Goal: Browse casually: Explore the website without a specific task or goal

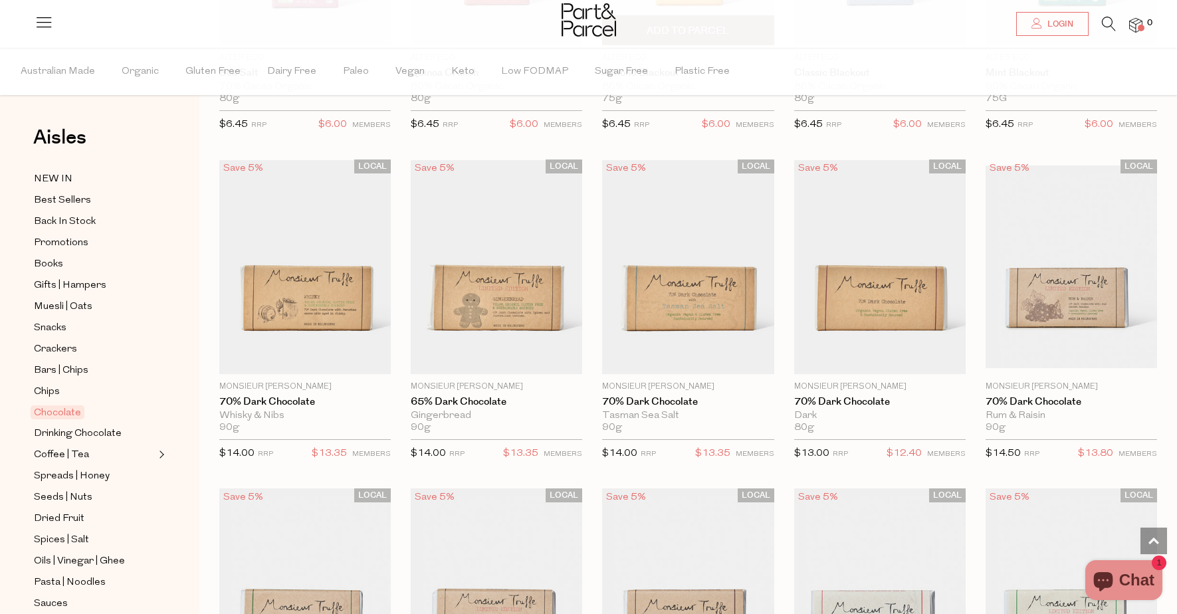
scroll to position [1624, 0]
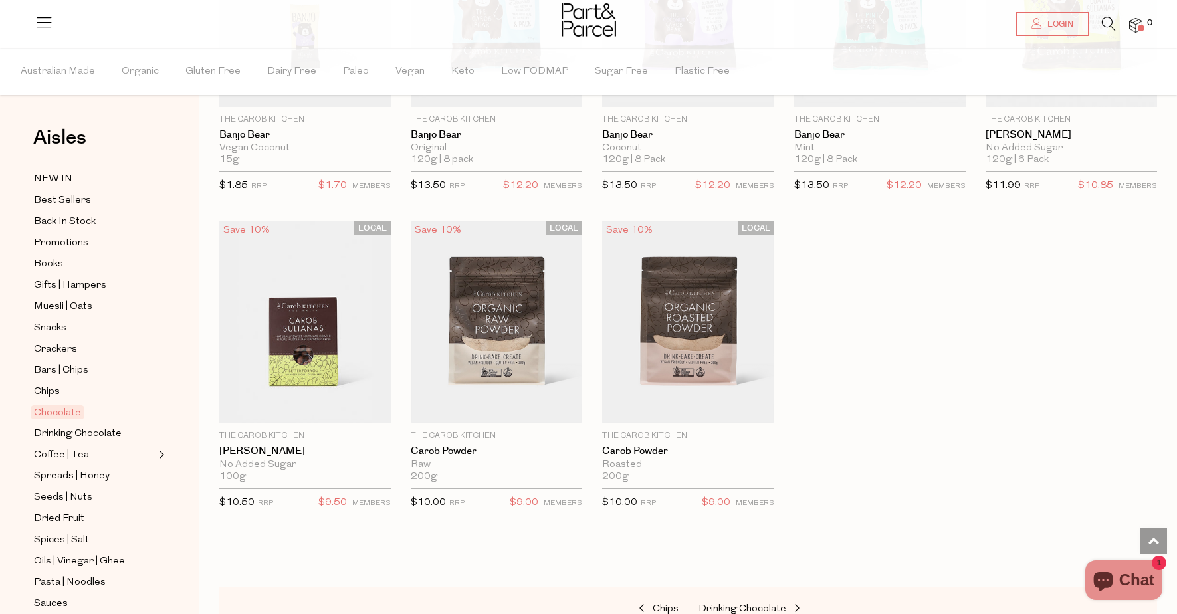
scroll to position [3493, 0]
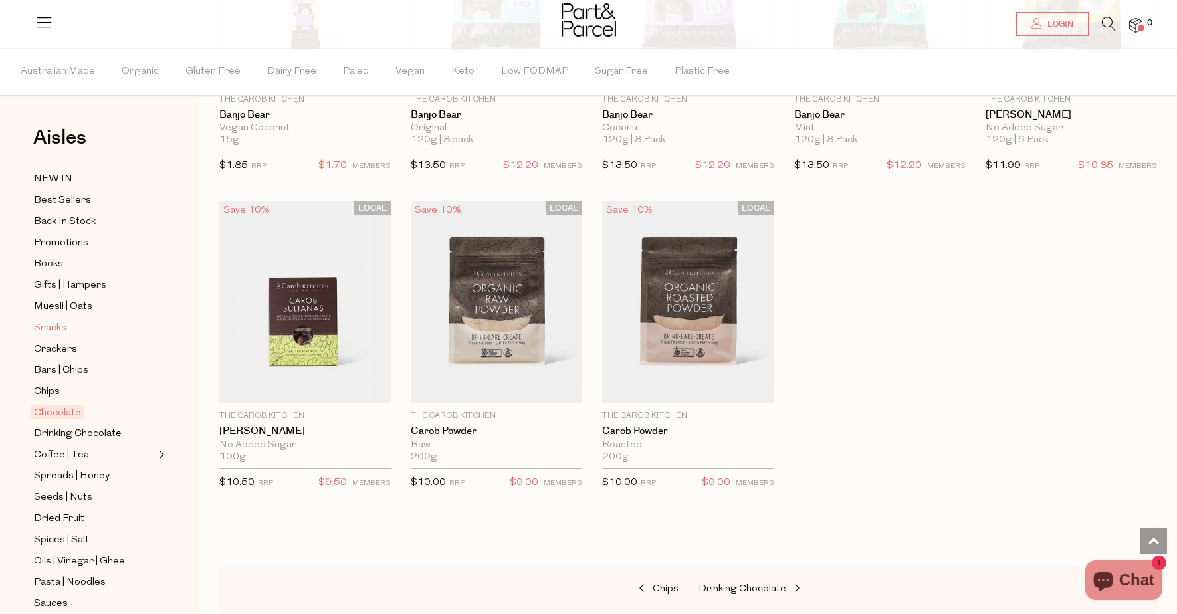
click at [53, 329] on span "Snacks" at bounding box center [50, 328] width 33 height 16
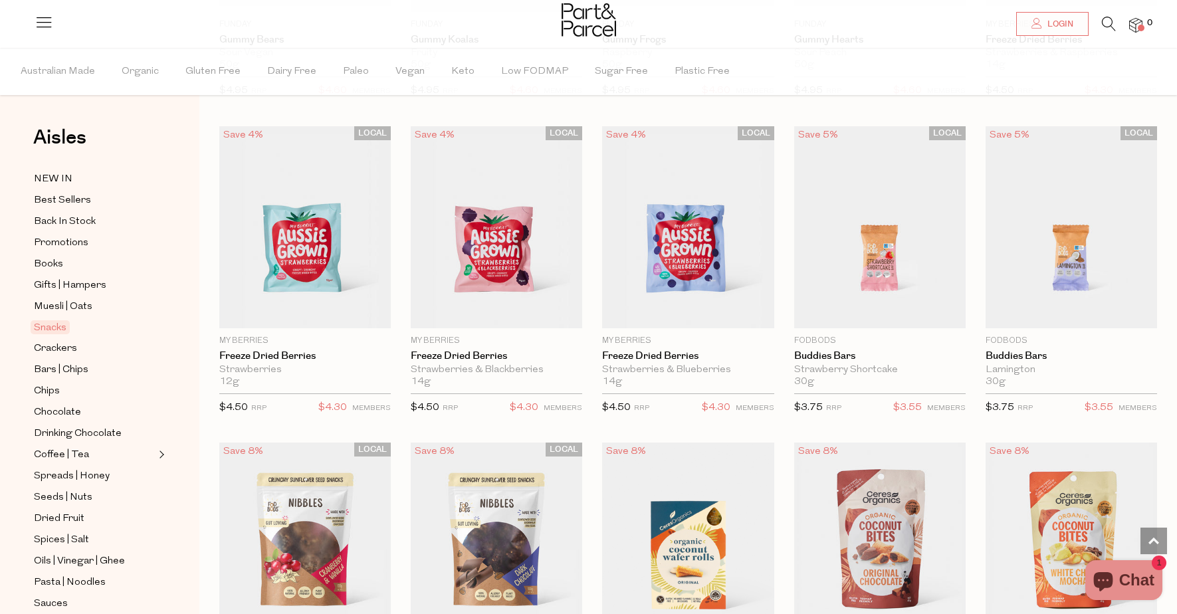
scroll to position [1343, 0]
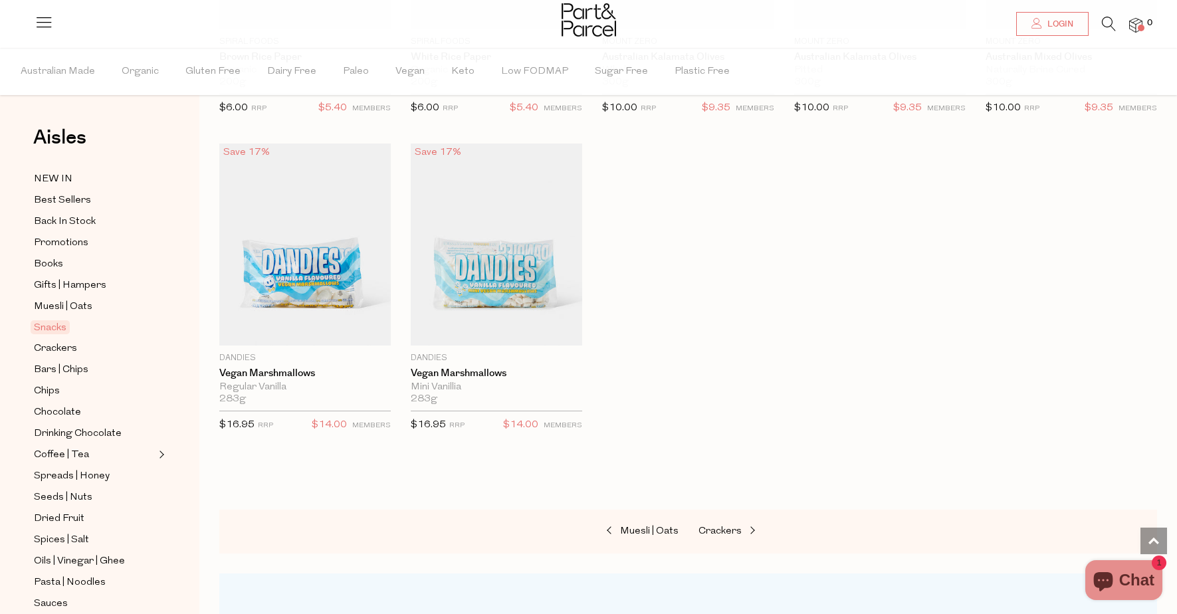
scroll to position [4175, 0]
click at [726, 524] on span "Crackers" at bounding box center [719, 529] width 43 height 10
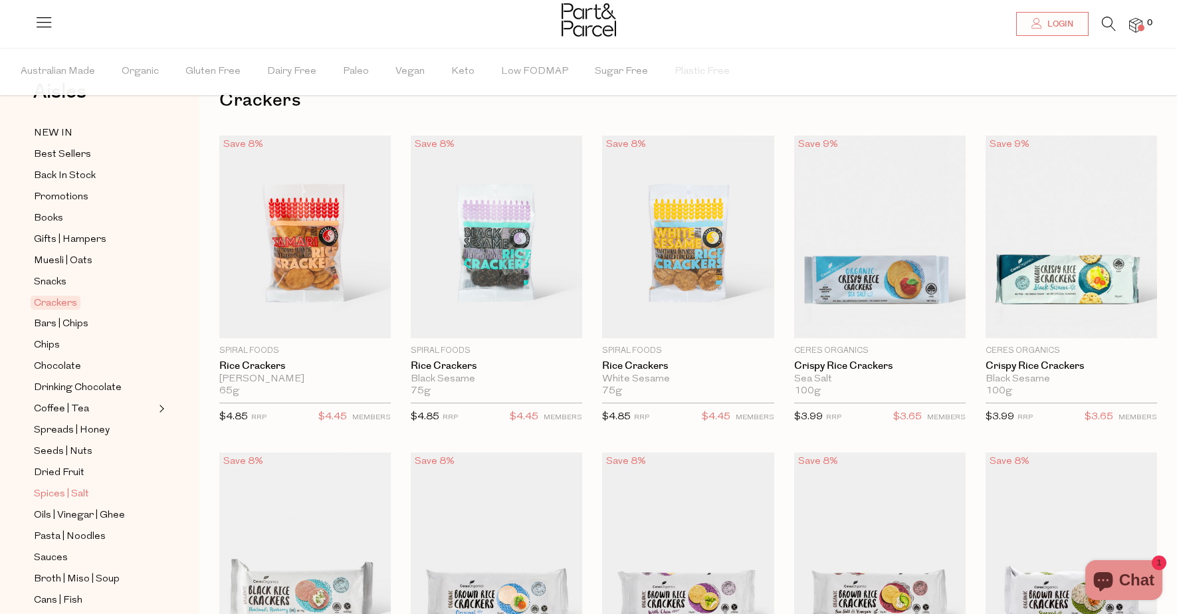
scroll to position [66, 0]
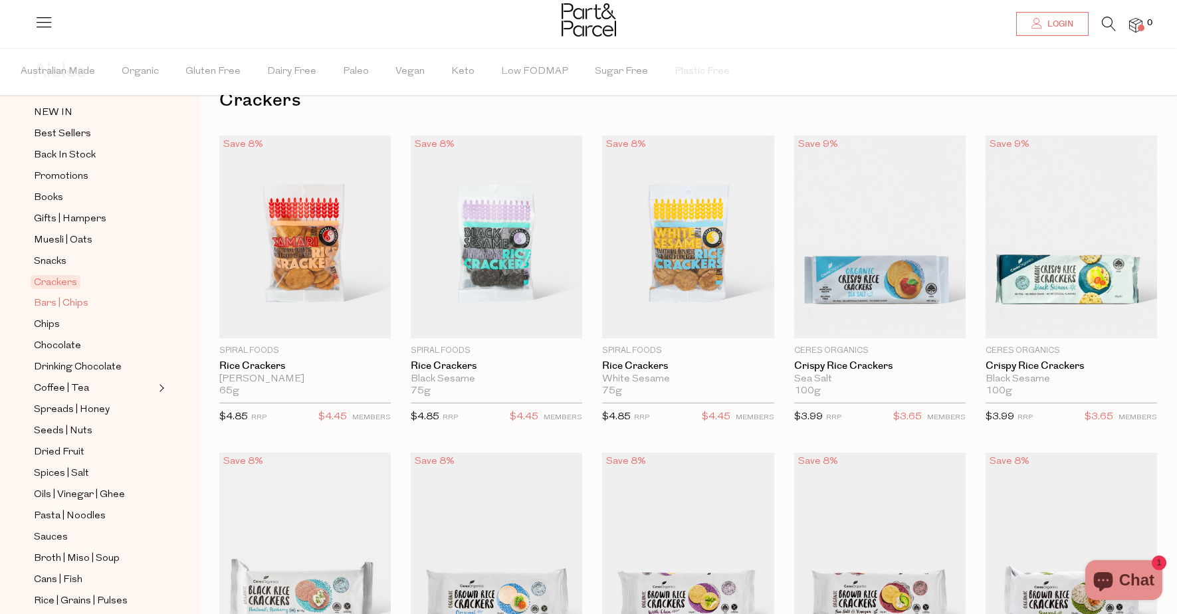
click at [67, 300] on span "Bars | Chips" at bounding box center [61, 304] width 54 height 16
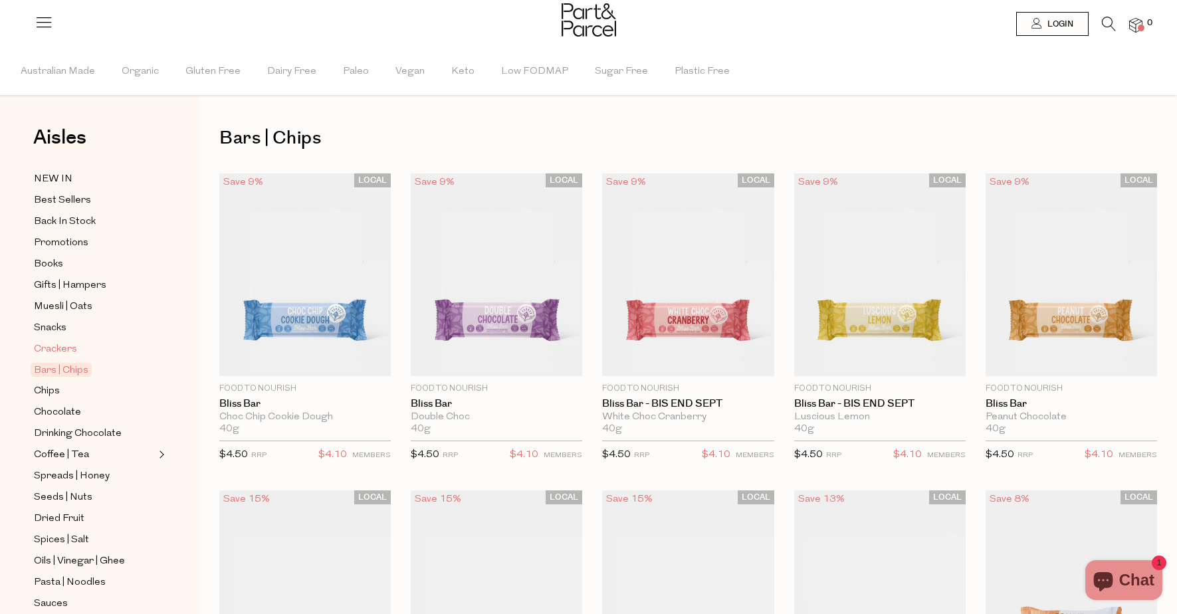
click at [65, 356] on span "Crackers" at bounding box center [55, 350] width 43 height 16
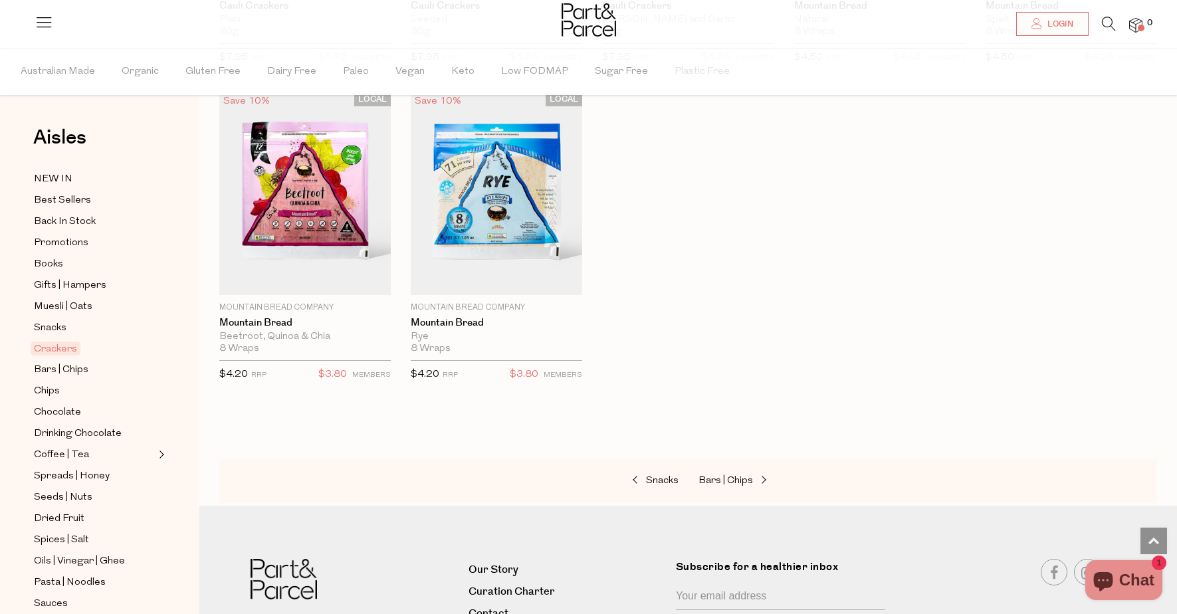
scroll to position [2301, 0]
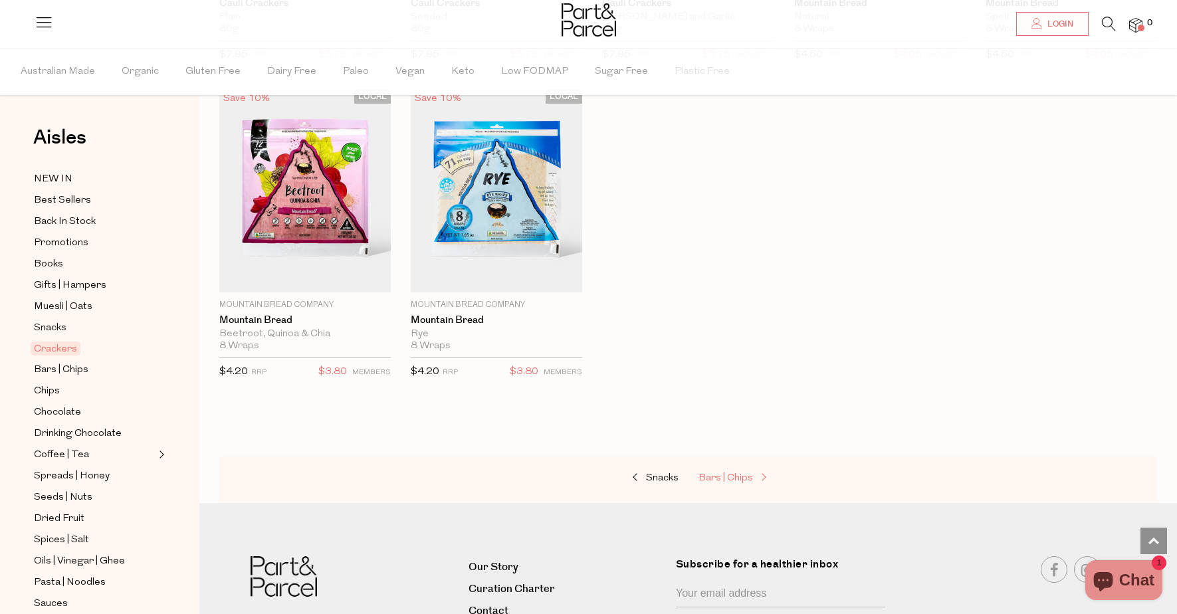
click at [745, 474] on span "Bars | Chips" at bounding box center [725, 478] width 54 height 10
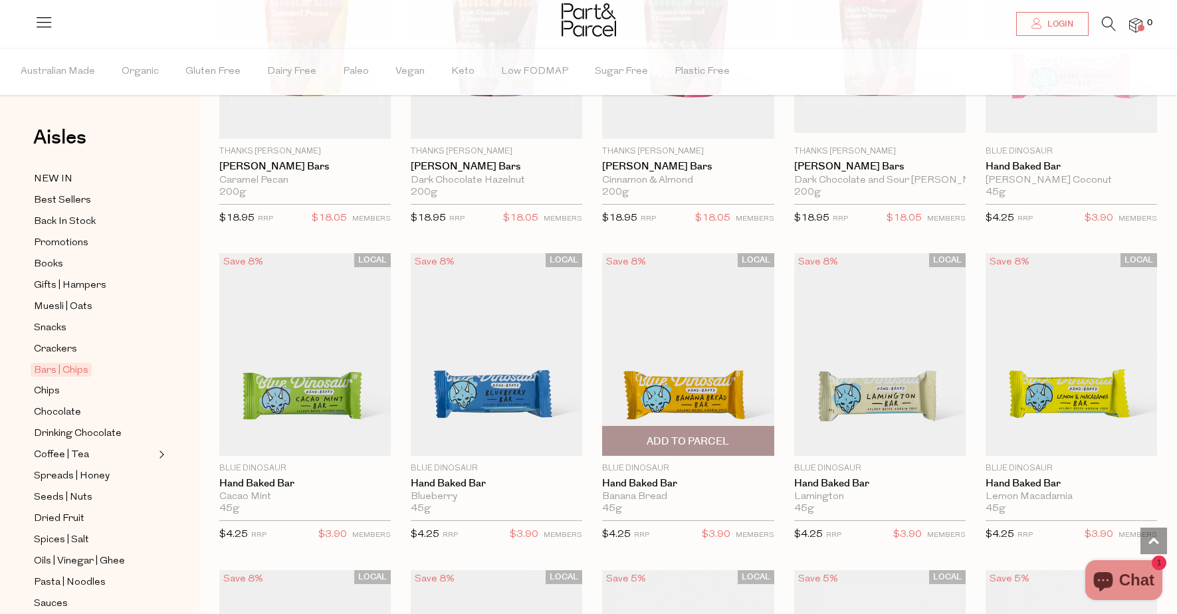
scroll to position [1859, 0]
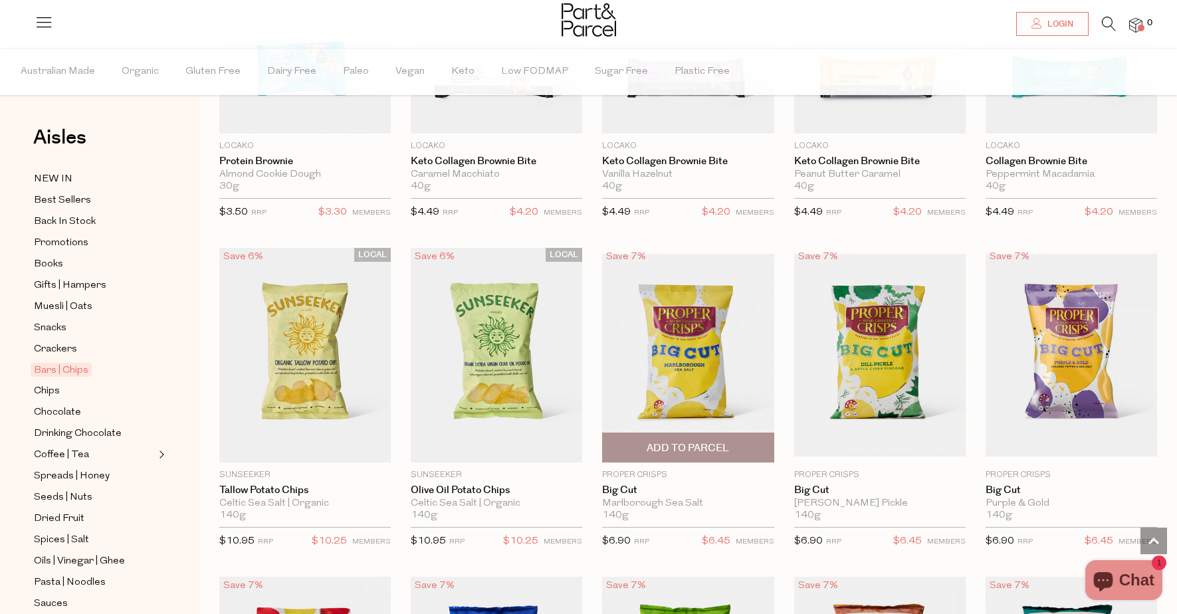
scroll to position [3448, 0]
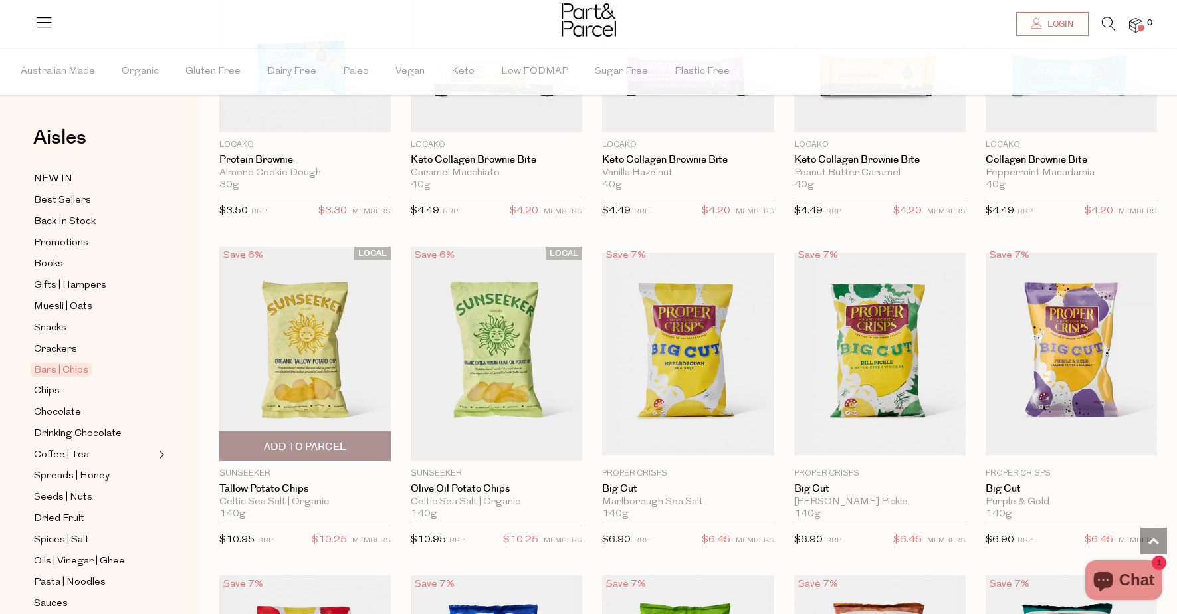
click at [300, 375] on img at bounding box center [304, 354] width 171 height 215
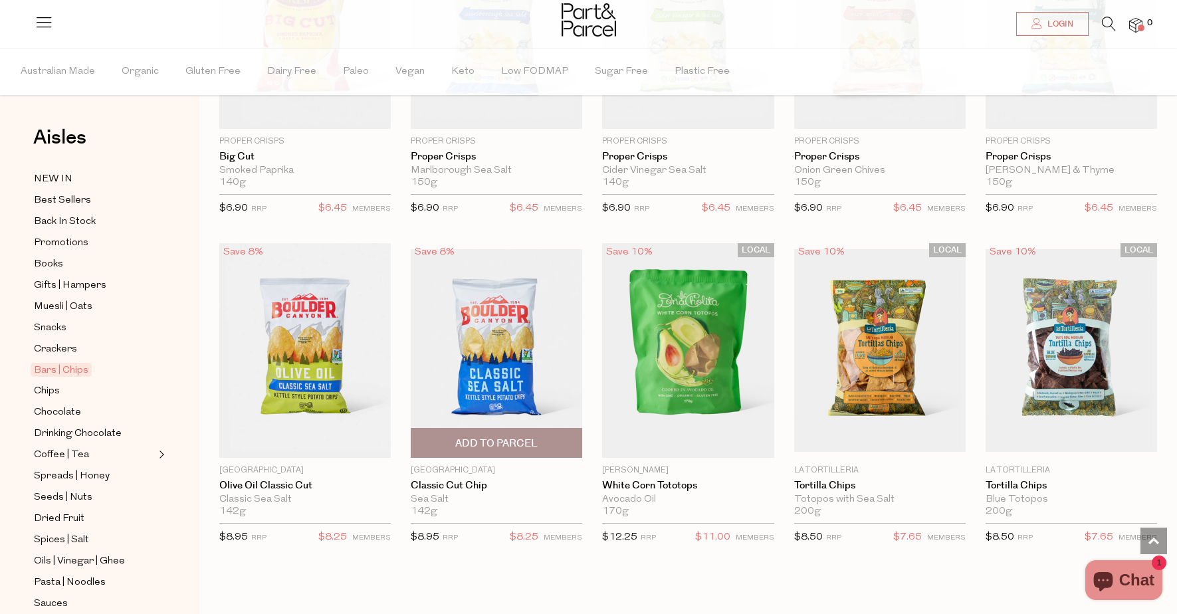
scroll to position [886, 0]
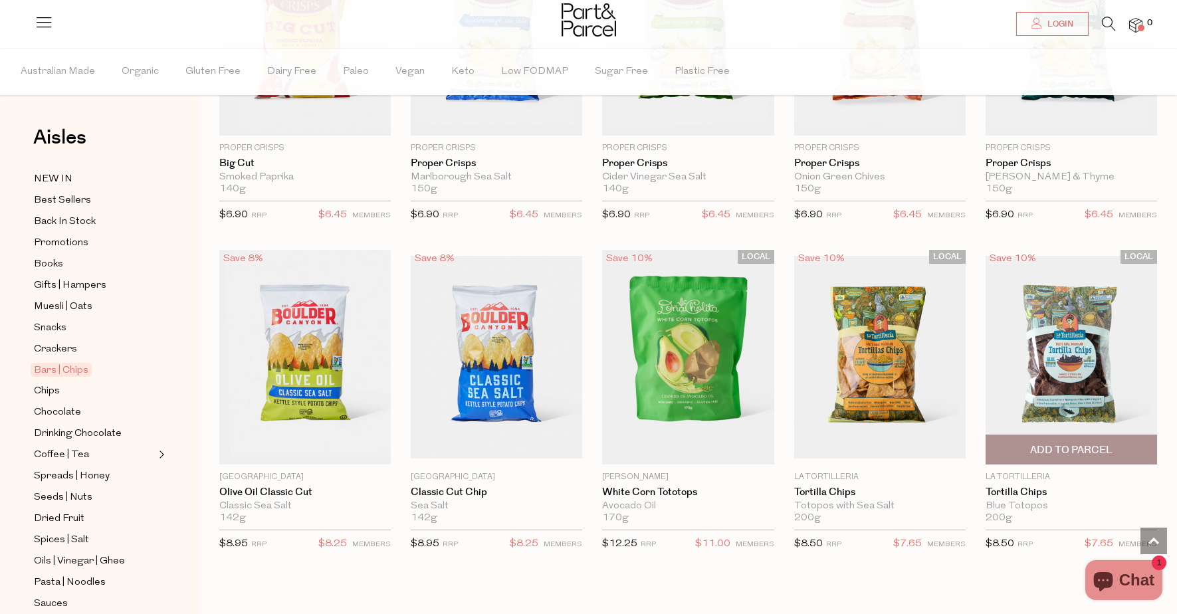
click at [1056, 357] on img at bounding box center [1071, 357] width 171 height 203
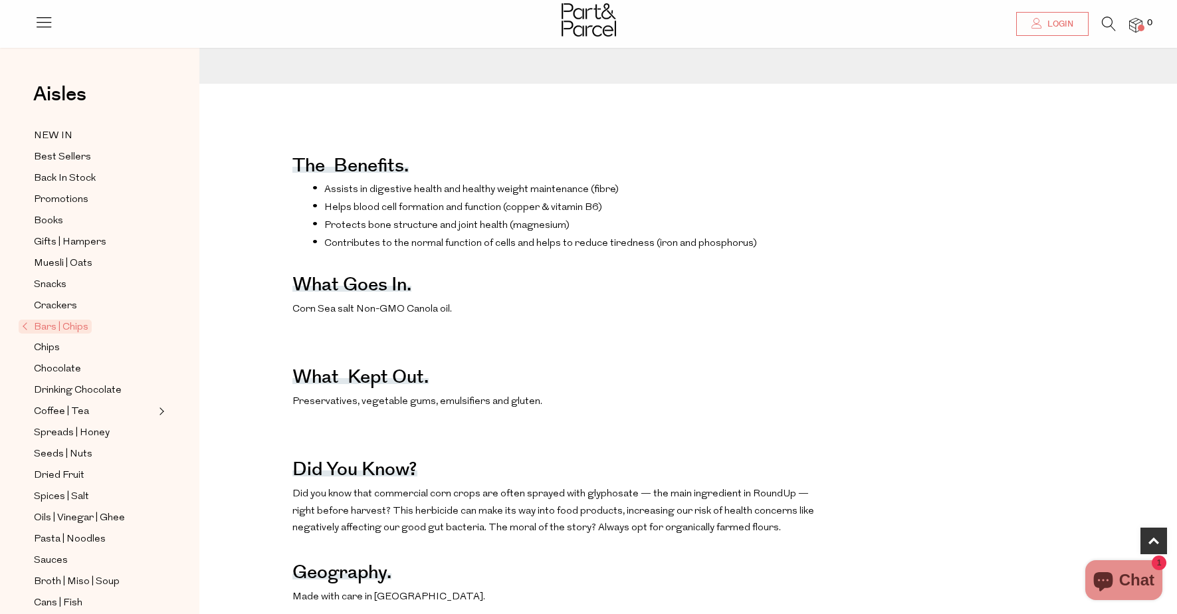
scroll to position [510, 0]
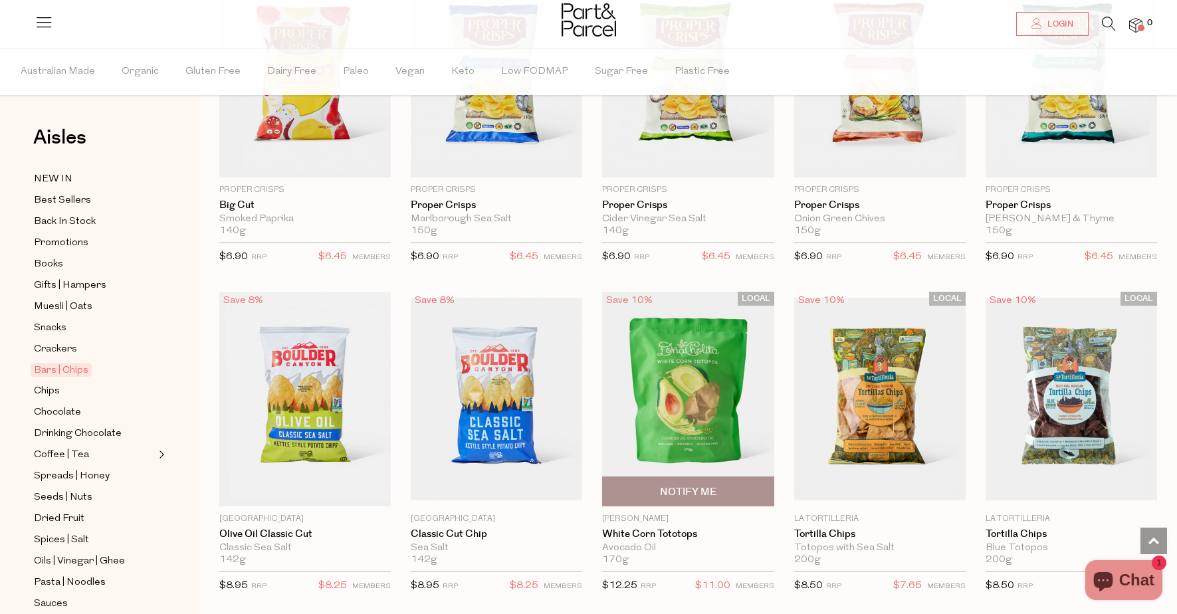
scroll to position [895, 0]
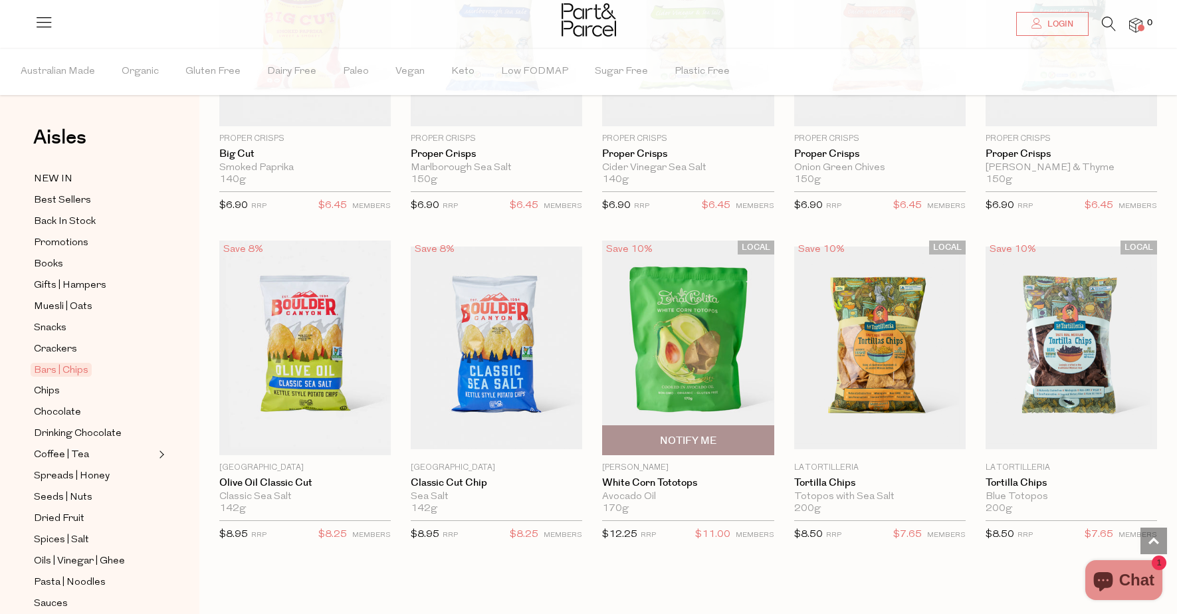
click at [685, 342] on img at bounding box center [687, 348] width 171 height 215
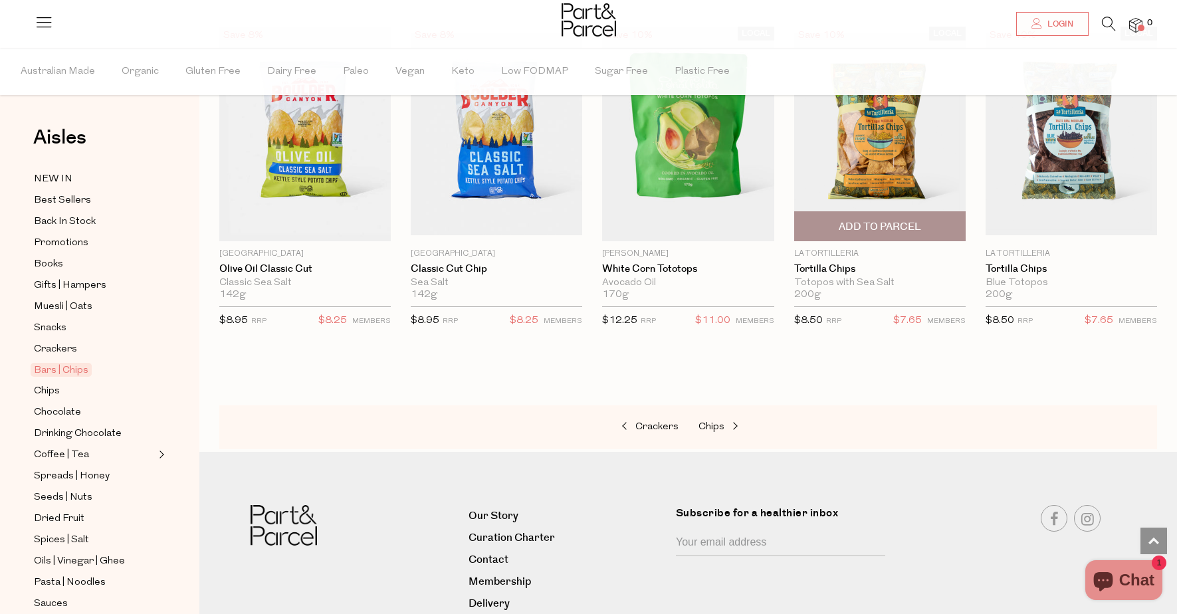
scroll to position [1124, 0]
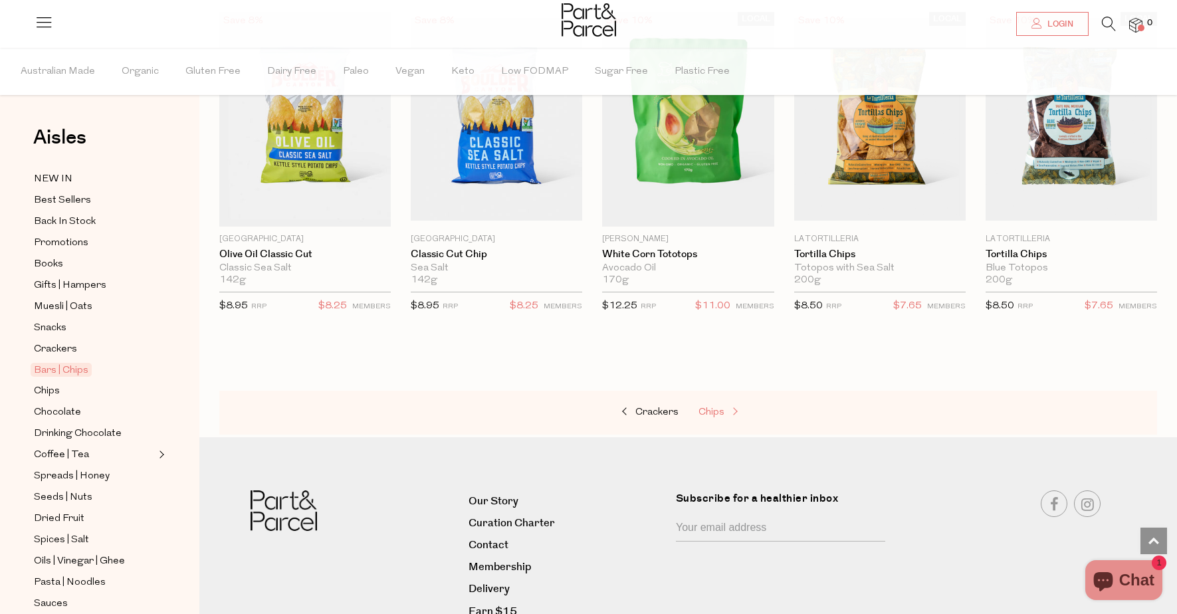
click at [722, 407] on span "Chips" at bounding box center [711, 412] width 26 height 10
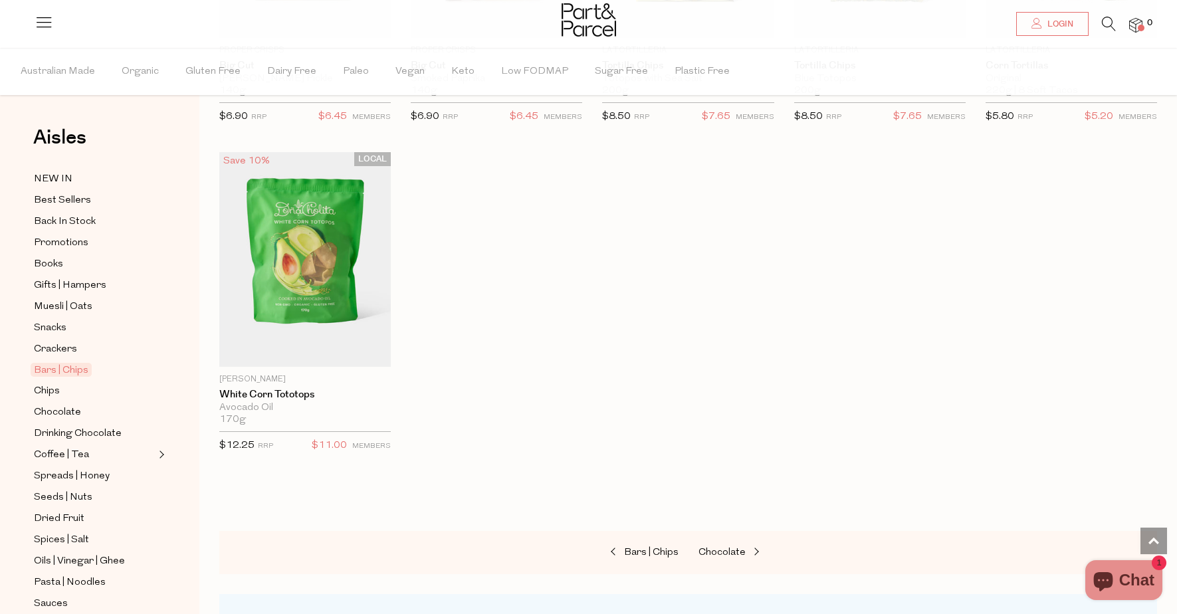
scroll to position [2345, 0]
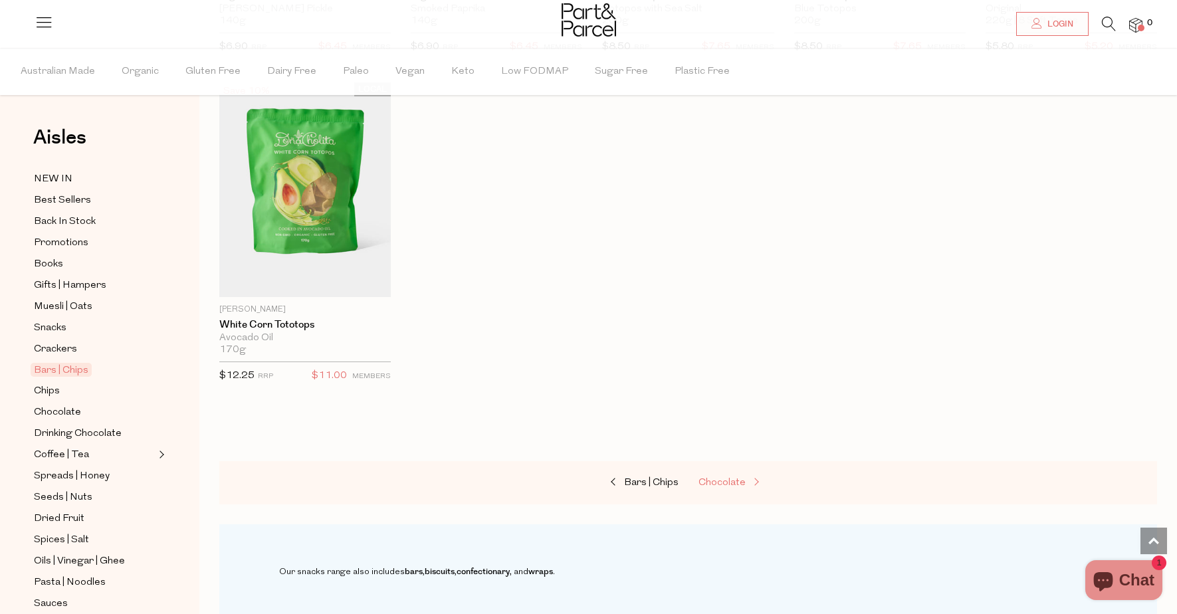
click at [721, 478] on span "Chocolate" at bounding box center [721, 483] width 47 height 10
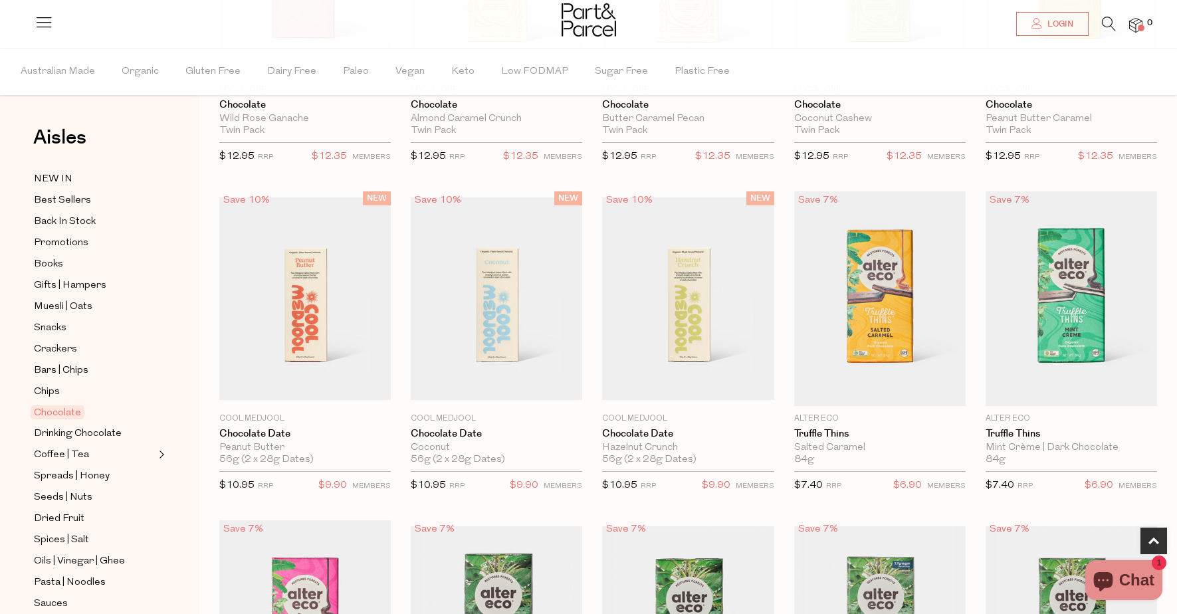
scroll to position [629, 0]
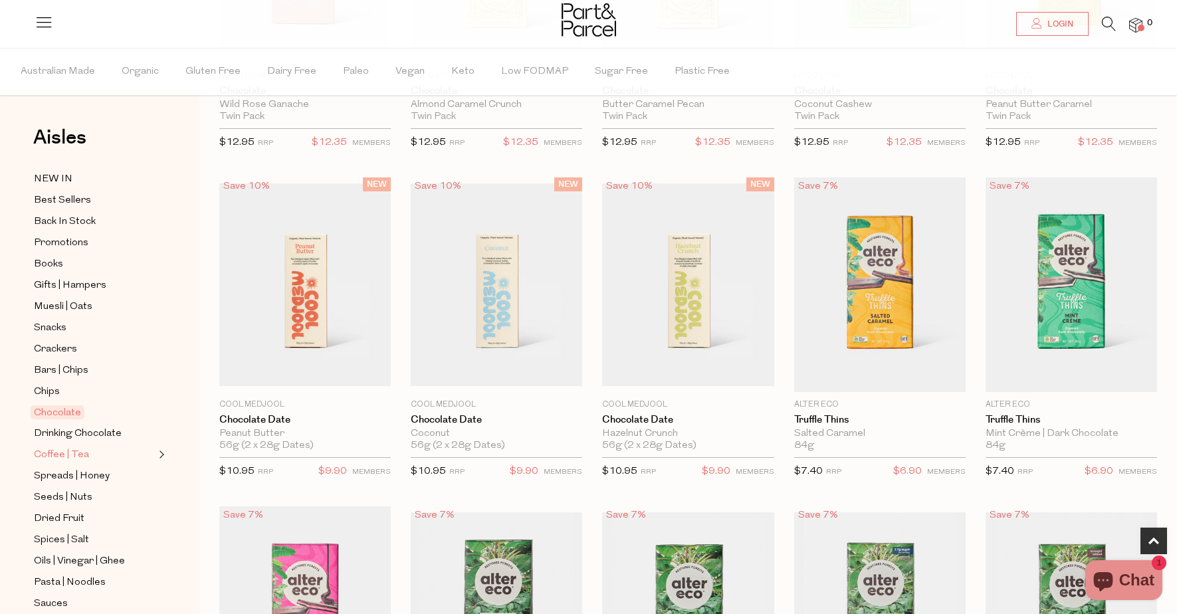
click at [70, 455] on span "Coffee | Tea" at bounding box center [61, 455] width 55 height 16
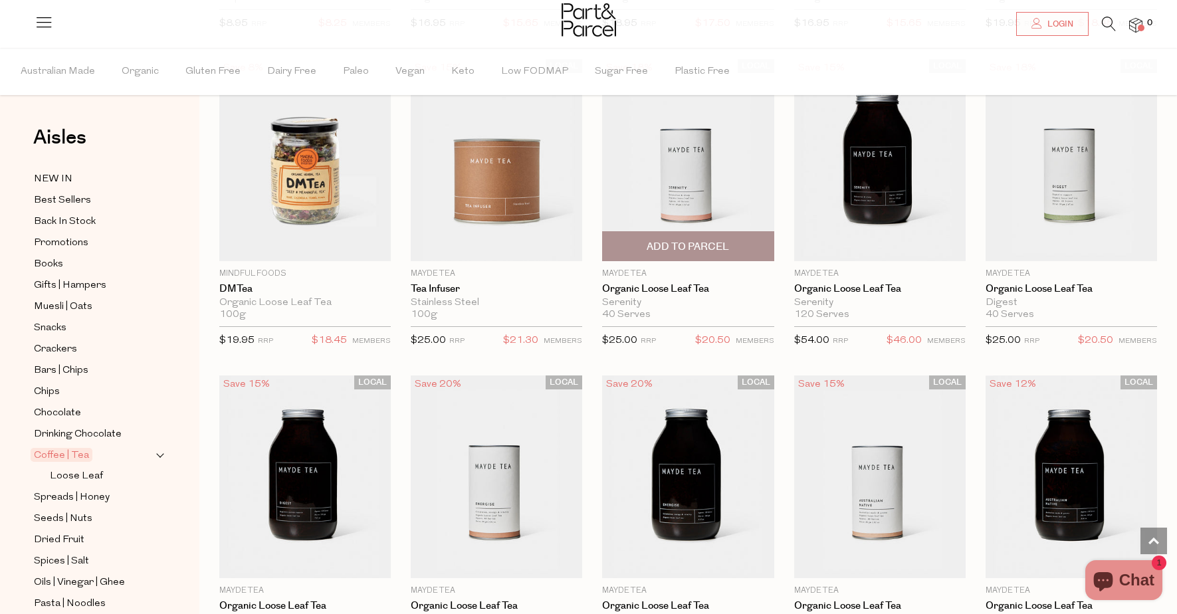
scroll to position [2359, 0]
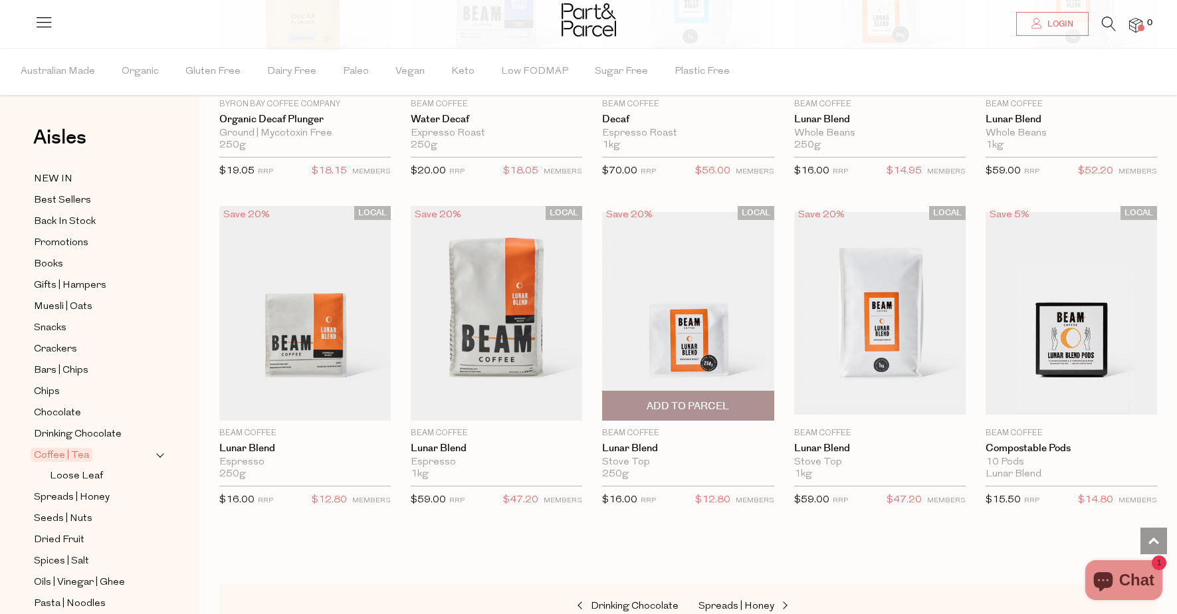
scroll to position [5376, 0]
